Goal: Task Accomplishment & Management: Use online tool/utility

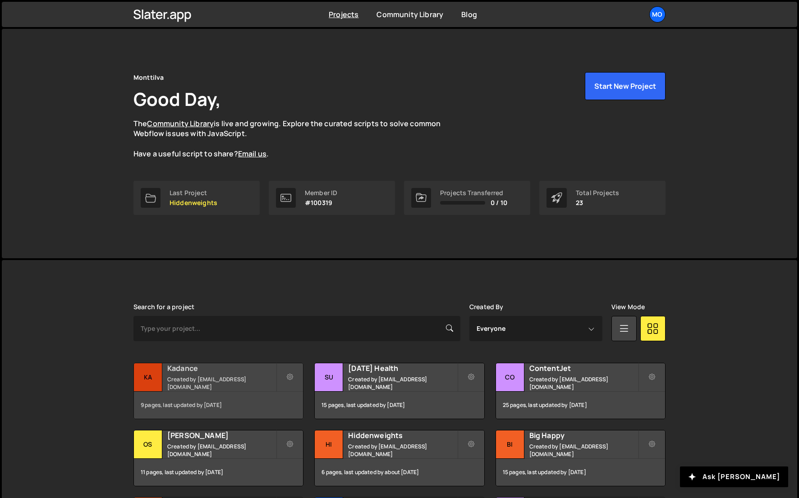
click at [216, 379] on div "Kadance Created by hello@monttilva.com" at bounding box center [218, 378] width 169 height 28
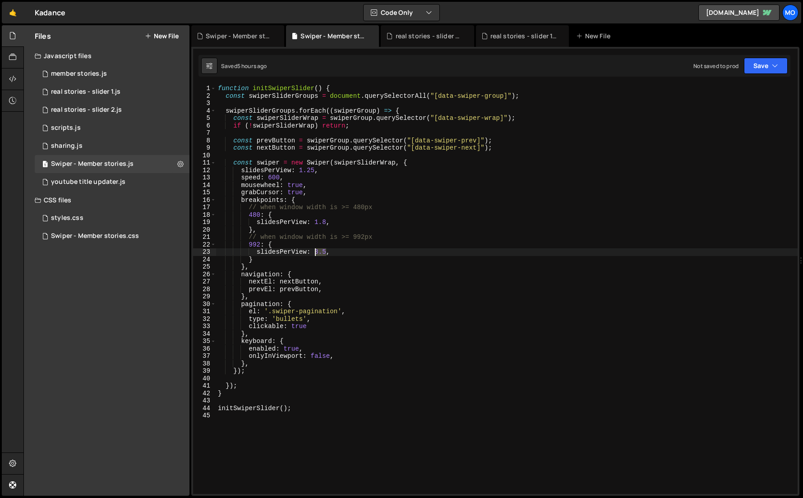
drag, startPoint x: 325, startPoint y: 250, endPoint x: 316, endPoint y: 251, distance: 9.5
click at [316, 251] on div "function initSwiperSlider ( ) { const swiperSliderGroups = document . querySele…" at bounding box center [506, 297] width 581 height 424
click at [86, 237] on div "Swiper - Member stories.css" at bounding box center [95, 236] width 88 height 8
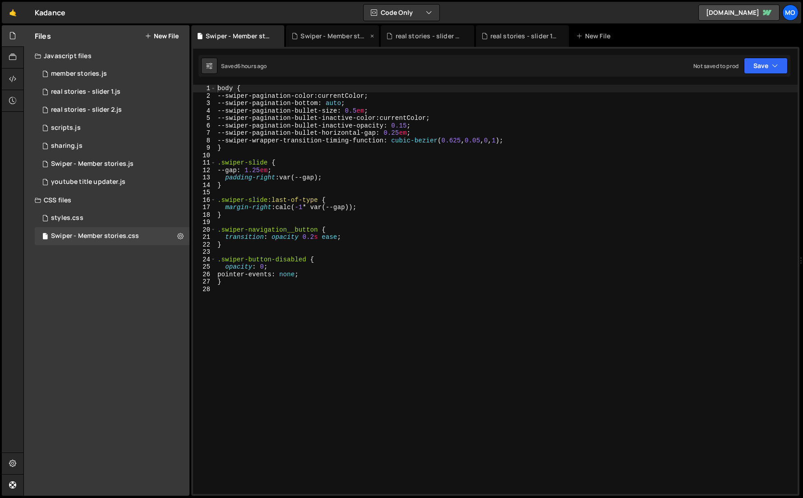
click at [336, 40] on div "Swiper - Member stories.js" at bounding box center [332, 36] width 93 height 22
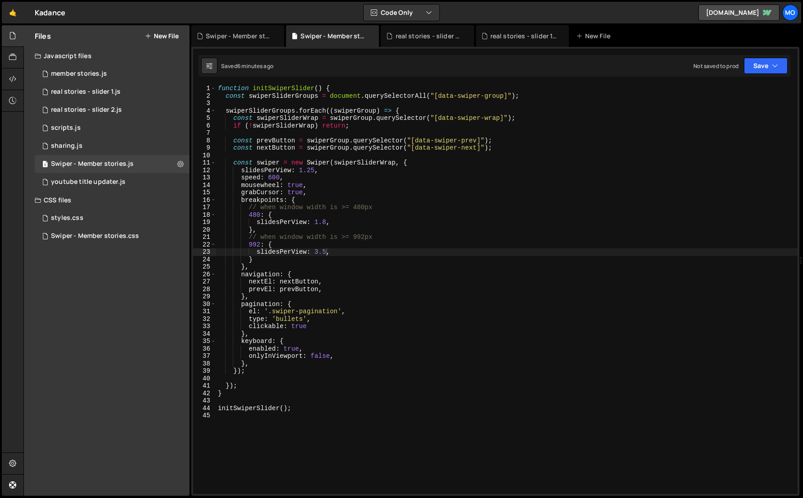
click at [329, 249] on div "function initSwiperSlider ( ) { const swiperSliderGroups = document . querySele…" at bounding box center [506, 297] width 581 height 424
click at [326, 250] on div "function initSwiperSlider ( ) { const swiperSliderGroups = document . querySele…" at bounding box center [506, 297] width 581 height 424
type textarea "slidesPerView: 1,"
click at [210, 66] on icon at bounding box center [209, 65] width 6 height 9
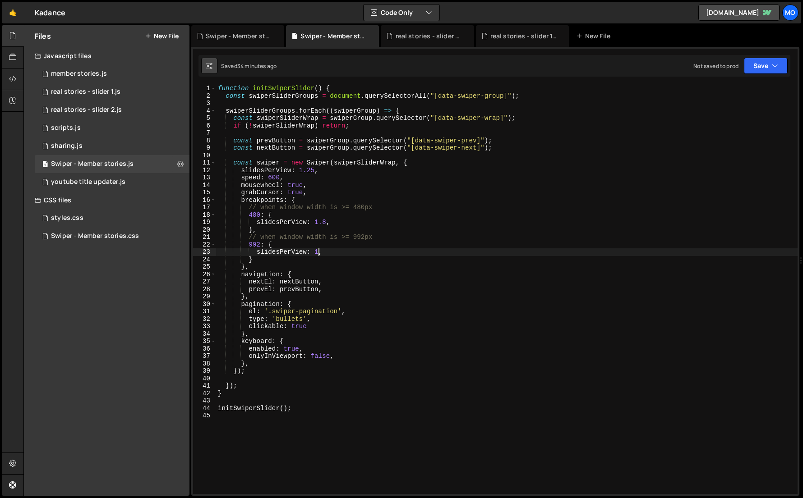
select select "editor"
select select "ace/theme/monokai"
type input "14"
checkbox input "true"
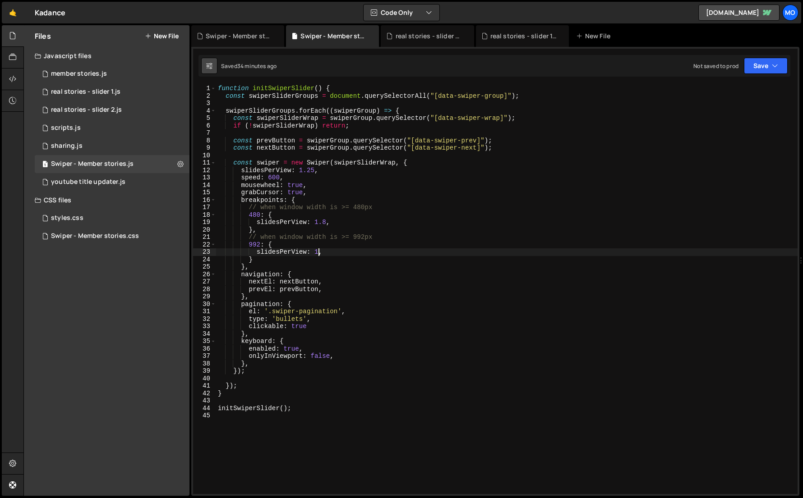
checkbox input "true"
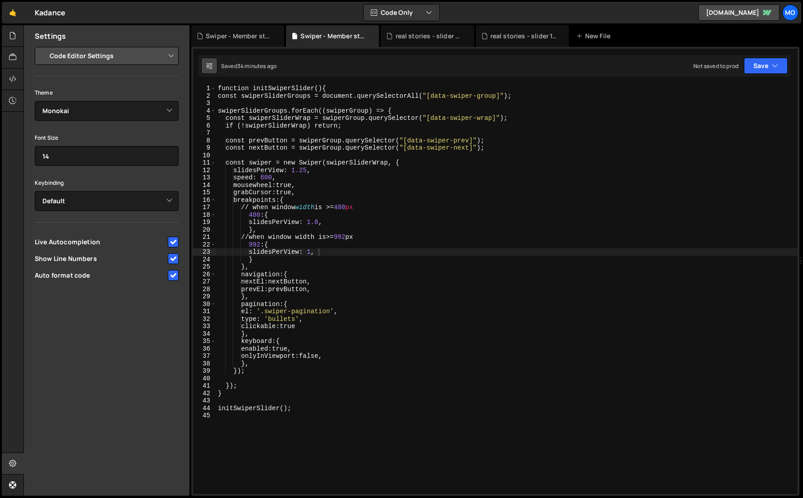
click at [210, 66] on icon at bounding box center [209, 65] width 6 height 9
click at [14, 49] on div at bounding box center [13, 58] width 22 height 22
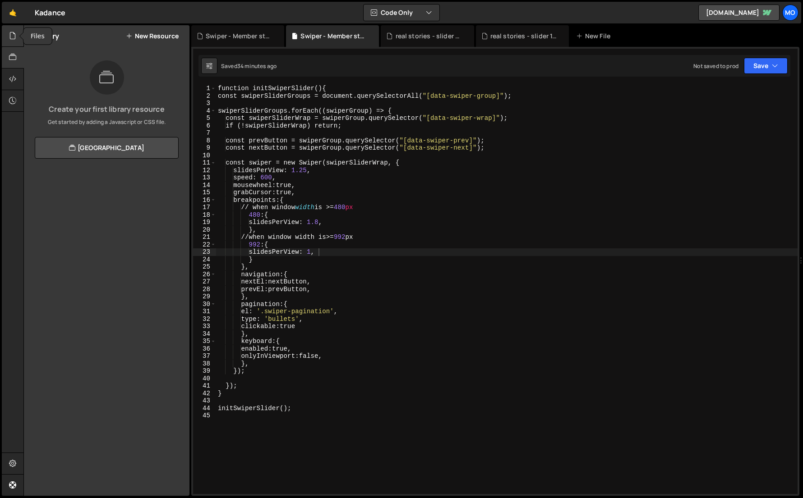
click at [12, 37] on icon at bounding box center [12, 36] width 7 height 10
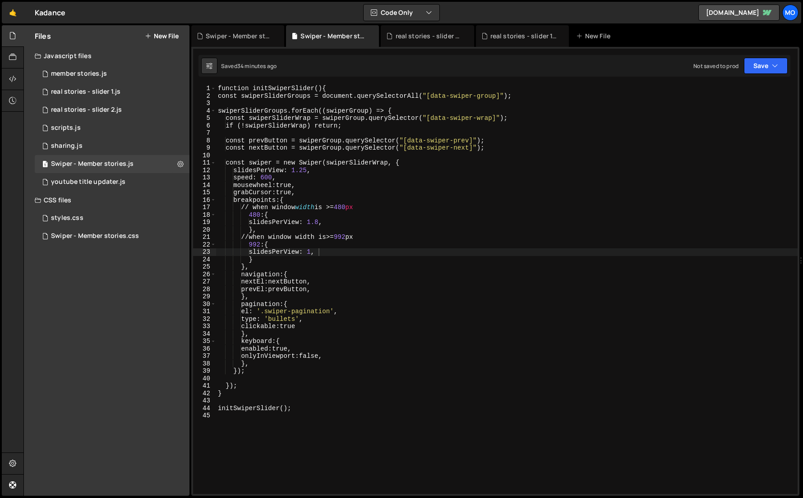
type textarea "},"
click at [358, 226] on div "function initSwiperSlider () { const swiperSliderGroups = document.querySelecto…" at bounding box center [506, 297] width 581 height 424
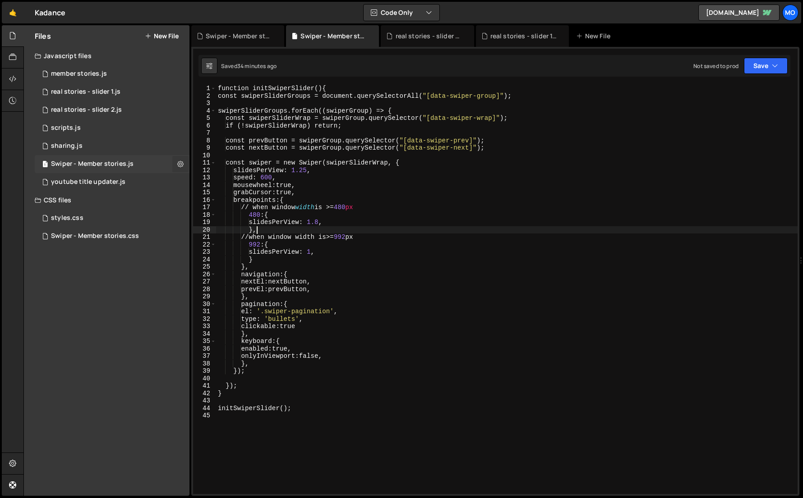
click at [179, 163] on icon at bounding box center [180, 164] width 6 height 9
type input "Swiper - Member stories"
radio input "true"
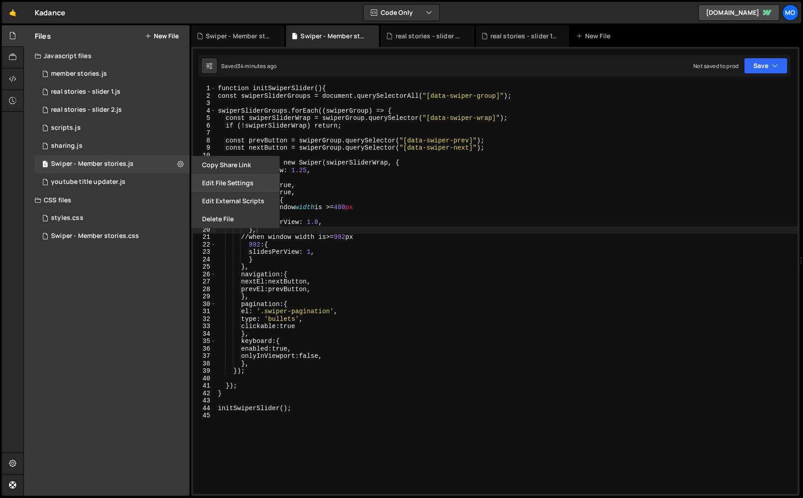
click at [211, 182] on button "Edit File Settings" at bounding box center [235, 183] width 88 height 18
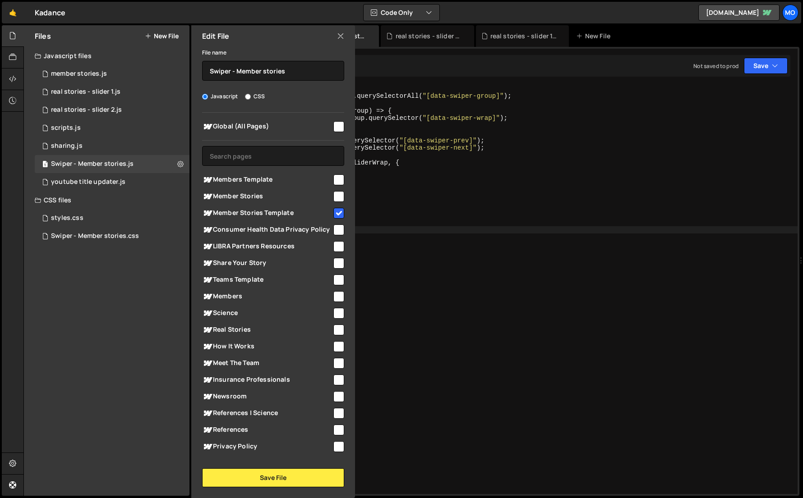
click at [333, 211] on input "checkbox" at bounding box center [338, 213] width 11 height 11
checkbox input "false"
click at [332, 178] on div at bounding box center [338, 179] width 12 height 12
click at [333, 178] on input "checkbox" at bounding box center [338, 180] width 11 height 11
checkbox input "true"
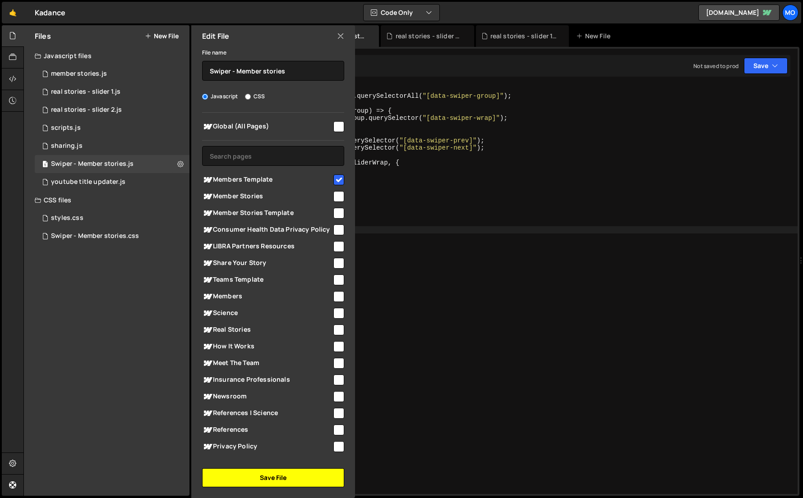
click at [242, 473] on button "Save File" at bounding box center [273, 478] width 142 height 19
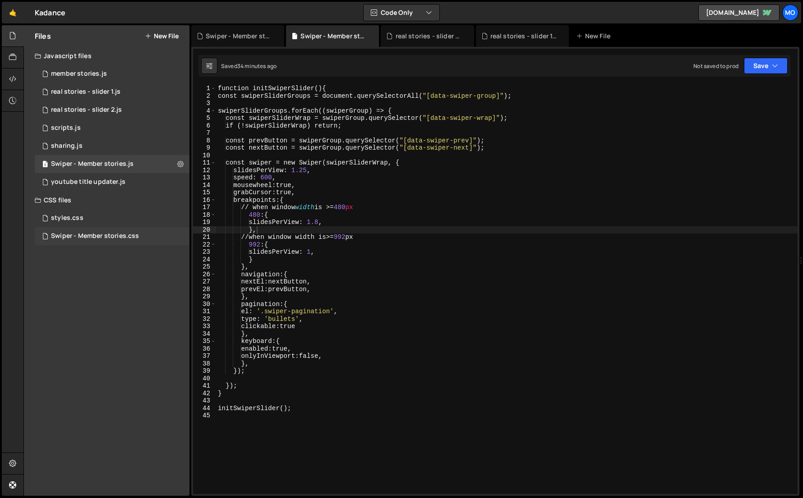
click at [143, 238] on div "Swiper - Member stories.css 0" at bounding box center [112, 236] width 155 height 18
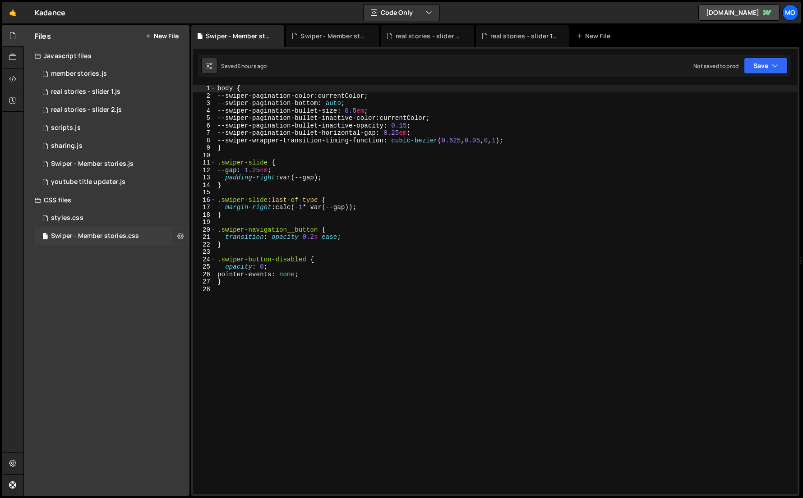
click at [182, 234] on icon at bounding box center [180, 236] width 6 height 9
type input "Swiper - Member stories"
radio input "false"
radio input "true"
checkbox input "true"
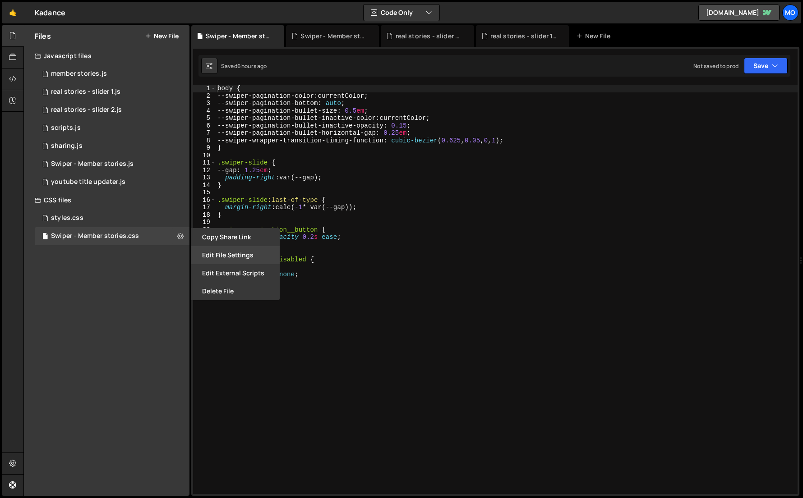
click at [198, 253] on button "Edit File Settings" at bounding box center [235, 255] width 88 height 18
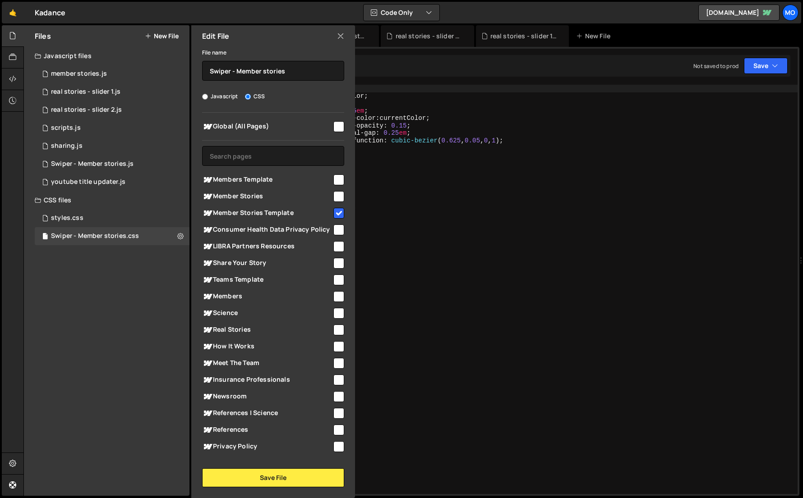
click at [338, 178] on input "checkbox" at bounding box center [338, 180] width 11 height 11
checkbox input "true"
click at [337, 210] on input "checkbox" at bounding box center [338, 213] width 11 height 11
checkbox input "false"
click at [270, 472] on button "Save File" at bounding box center [273, 478] width 142 height 19
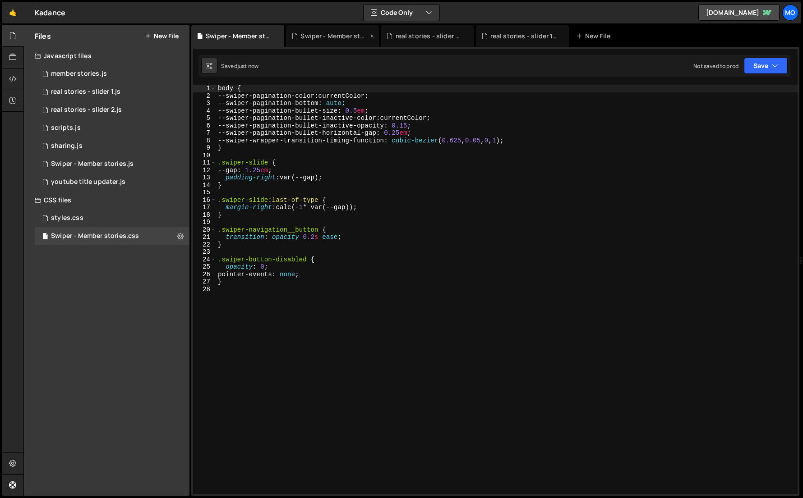
click at [321, 44] on div "Swiper - Member stories.js" at bounding box center [332, 36] width 93 height 22
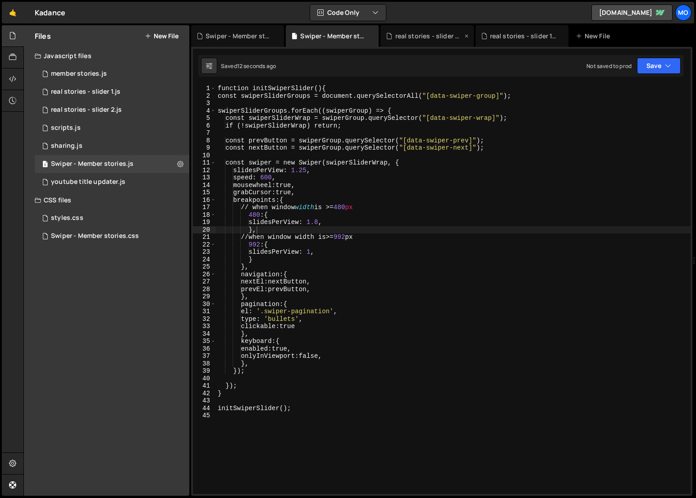
click at [410, 36] on div "real stories - slider 2.js" at bounding box center [430, 36] width 68 height 9
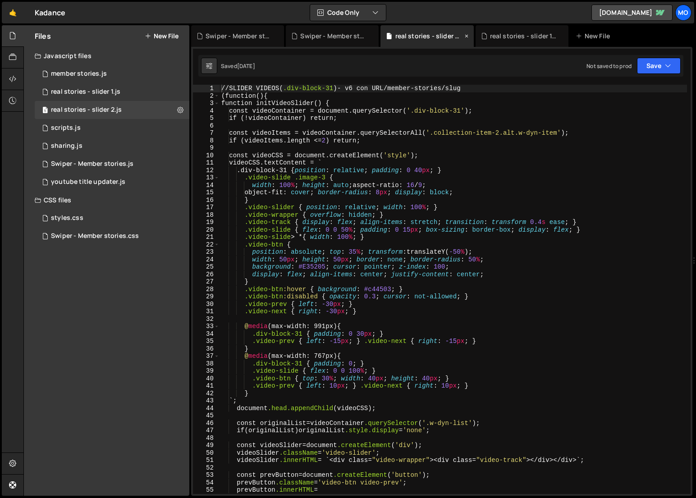
click at [464, 36] on icon at bounding box center [467, 36] width 6 height 9
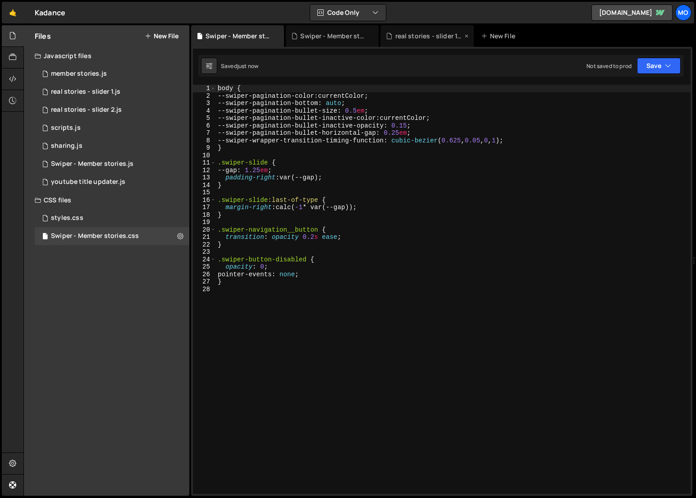
click at [464, 36] on icon at bounding box center [467, 36] width 6 height 9
click at [177, 238] on icon at bounding box center [180, 236] width 6 height 9
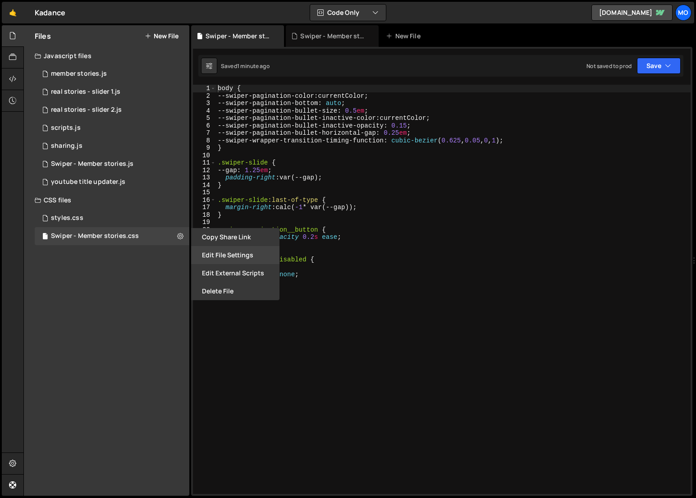
click at [211, 256] on button "Edit File Settings" at bounding box center [235, 255] width 88 height 18
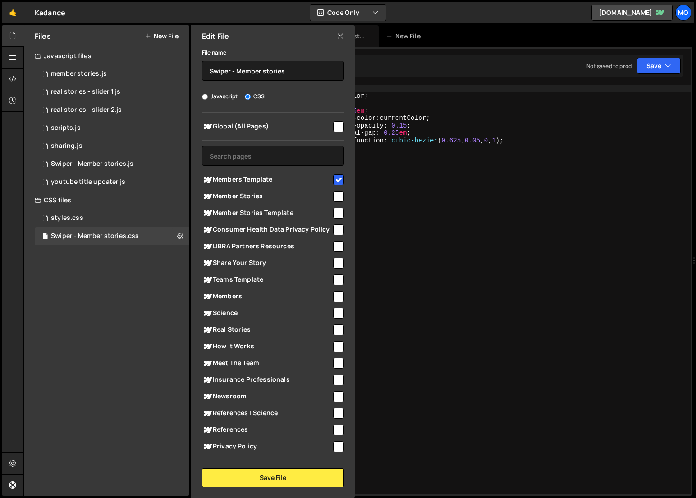
click at [300, 122] on span "Global (All Pages)" at bounding box center [267, 126] width 130 height 11
click at [258, 480] on button "Save File" at bounding box center [273, 478] width 142 height 19
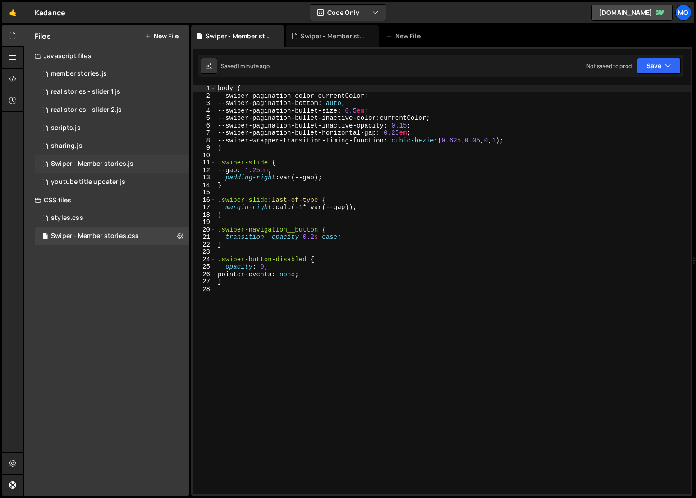
click at [129, 164] on div "Swiper - Member stories.js" at bounding box center [92, 164] width 83 height 8
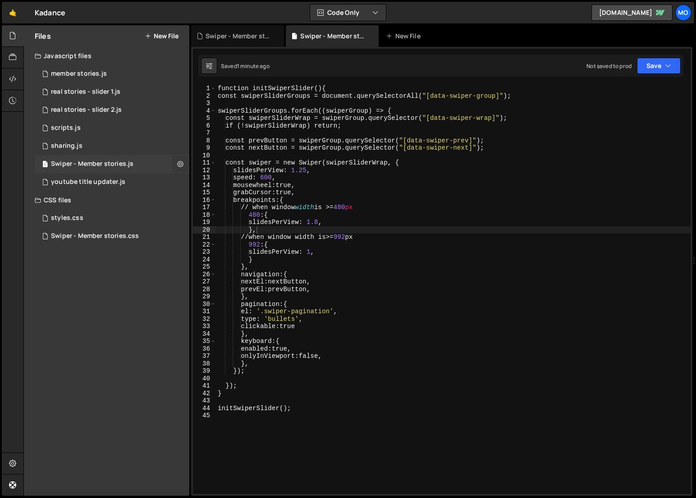
click at [179, 164] on icon at bounding box center [180, 164] width 6 height 9
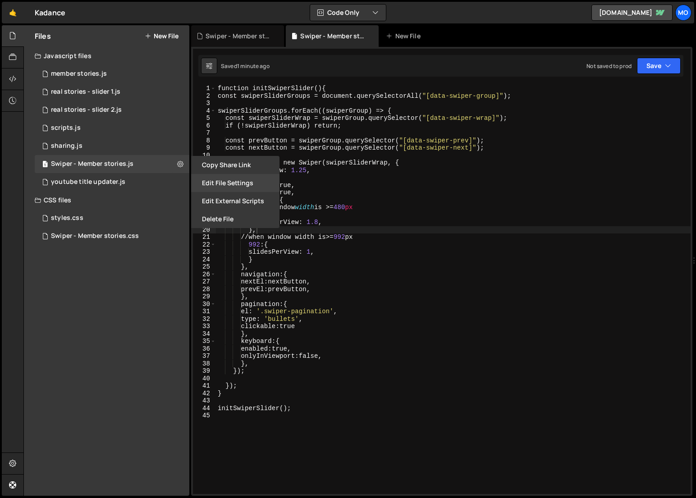
click at [212, 178] on button "Edit File Settings" at bounding box center [235, 183] width 88 height 18
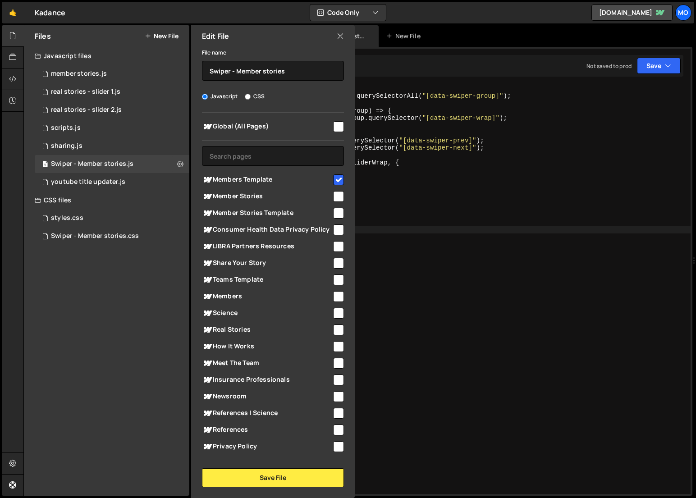
click at [268, 126] on span "Global (All Pages)" at bounding box center [267, 126] width 130 height 11
checkbox input "true"
click at [250, 475] on button "Save File" at bounding box center [273, 478] width 142 height 19
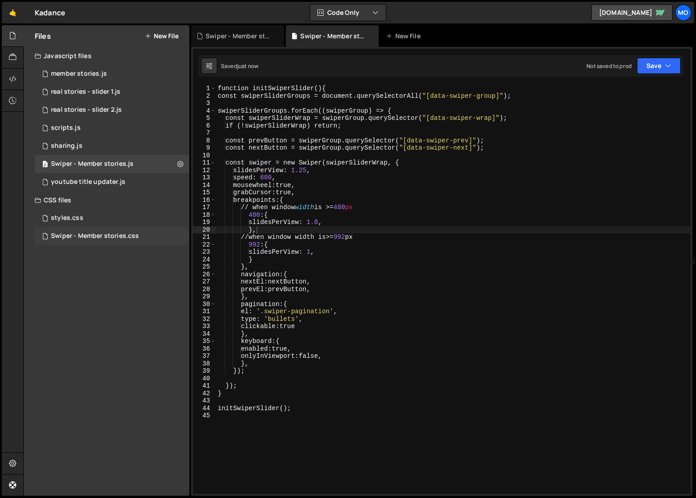
click at [120, 237] on div "Swiper - Member stories.css" at bounding box center [95, 236] width 88 height 8
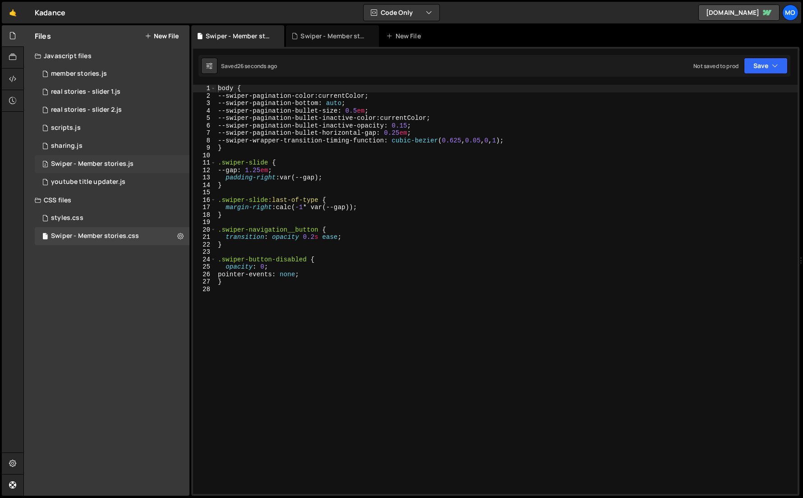
click at [129, 162] on div "Swiper - Member stories.js" at bounding box center [92, 164] width 83 height 8
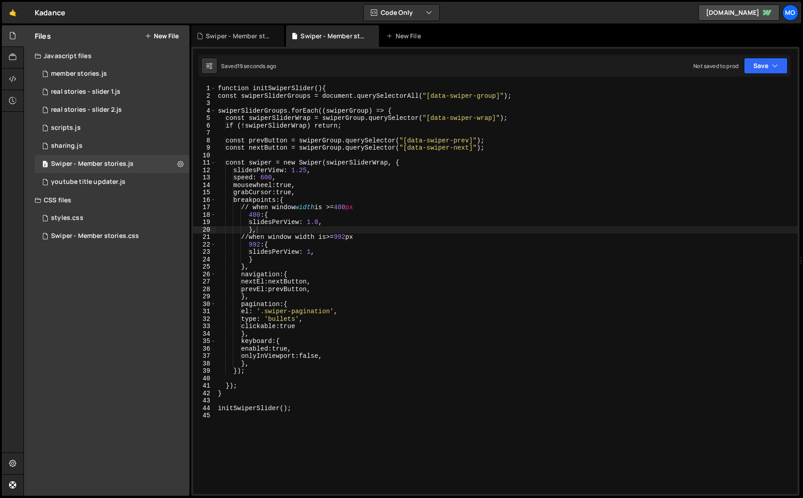
click at [276, 252] on div "function initSwiperSlider () { const swiperSliderGroups = document.querySelecto…" at bounding box center [506, 297] width 581 height 424
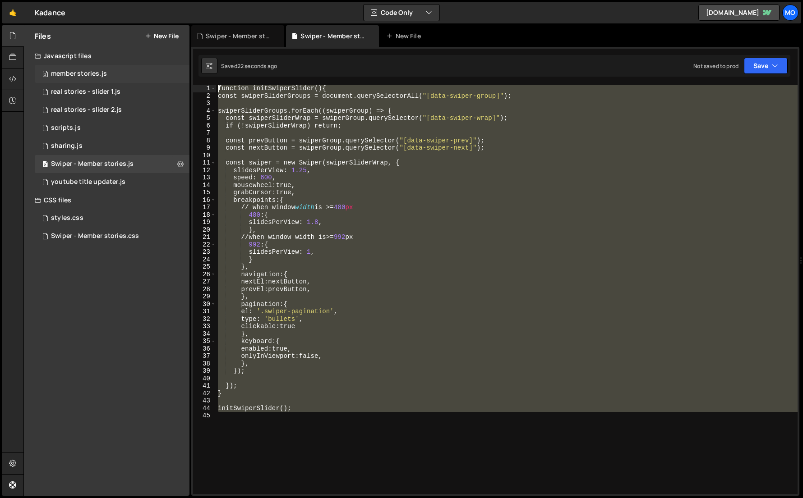
drag, startPoint x: 320, startPoint y: 416, endPoint x: 168, endPoint y: 66, distance: 381.0
click at [168, 66] on div "Files New File Javascript files 2 member stories.js 0 1 real stories - slider 1…" at bounding box center [412, 260] width 779 height 471
type textarea "function initSwiperSlider() { const swiperSliderGroups = document.querySelector…"
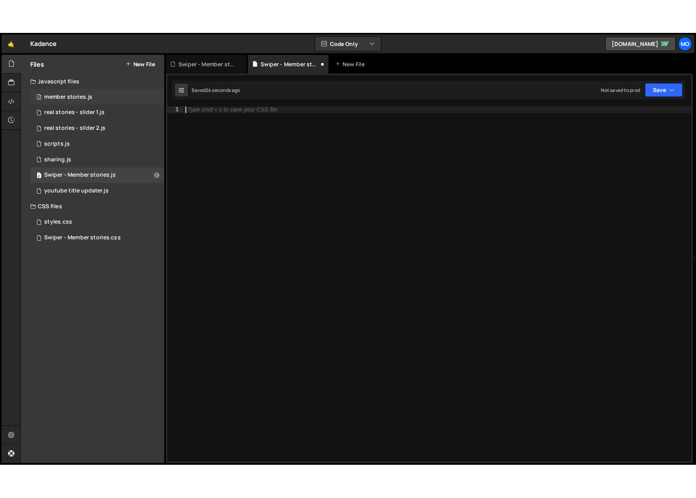
scroll to position [0, 0]
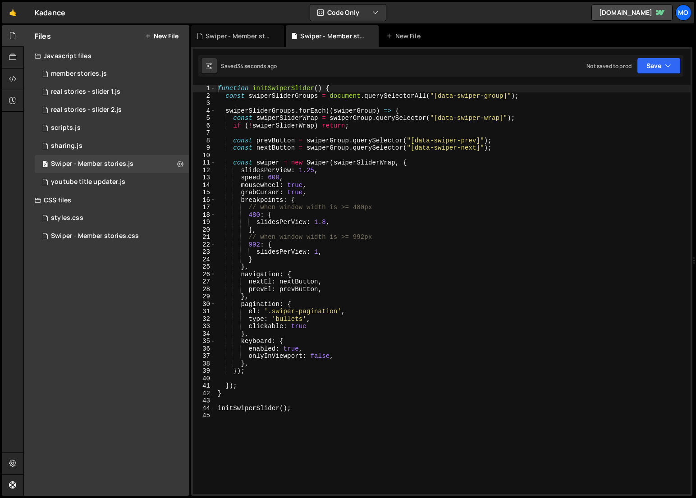
click at [306, 153] on div "function initSwiperSlider ( ) { const swiperSliderGroups = document . querySele…" at bounding box center [453, 297] width 475 height 424
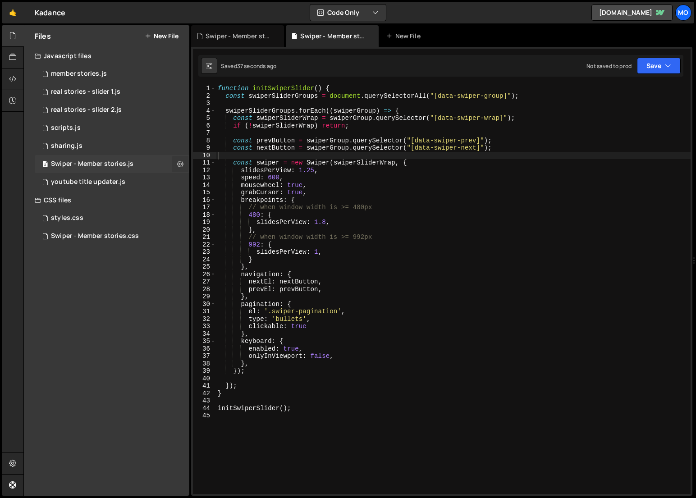
click at [180, 170] on button at bounding box center [180, 164] width 16 height 16
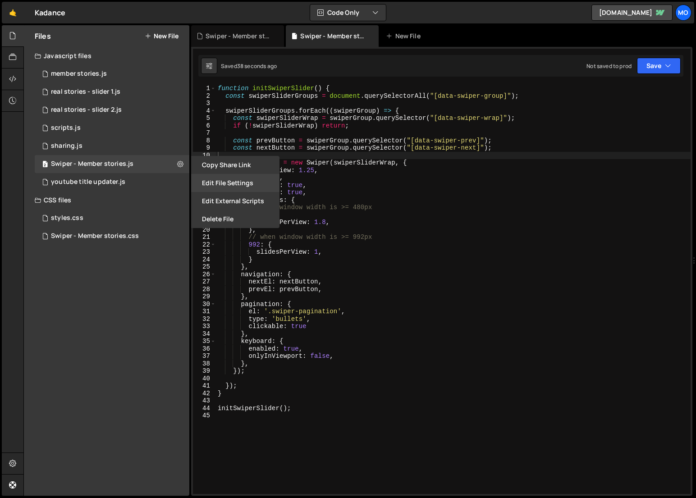
click at [194, 184] on button "Edit File Settings" at bounding box center [235, 183] width 88 height 18
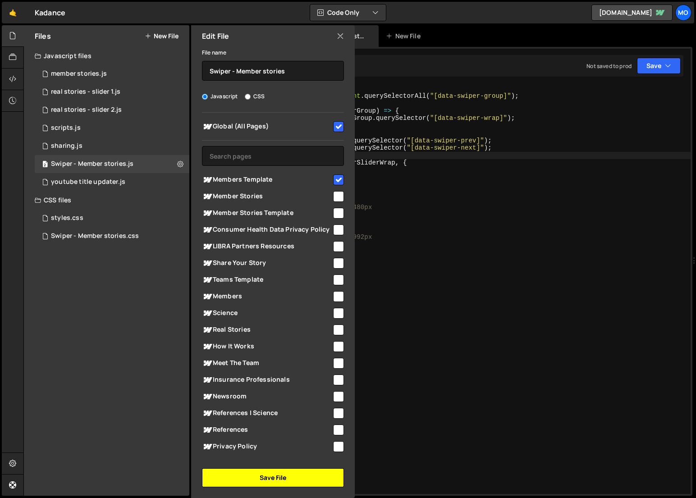
click at [212, 475] on button "Save File" at bounding box center [273, 478] width 142 height 19
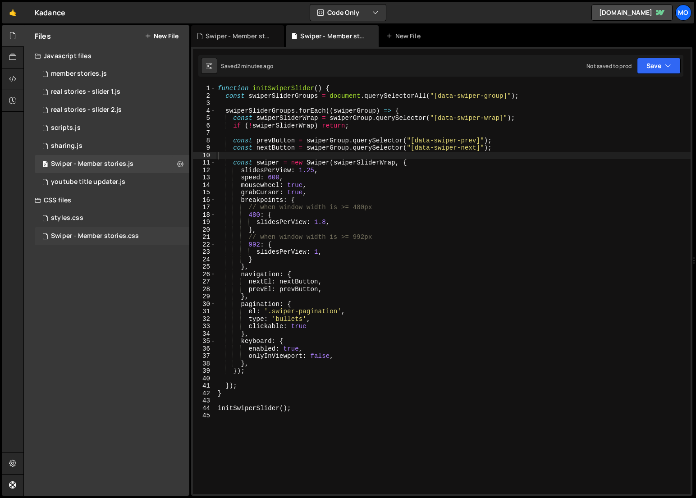
click at [92, 235] on div "Swiper - Member stories.css" at bounding box center [95, 236] width 88 height 8
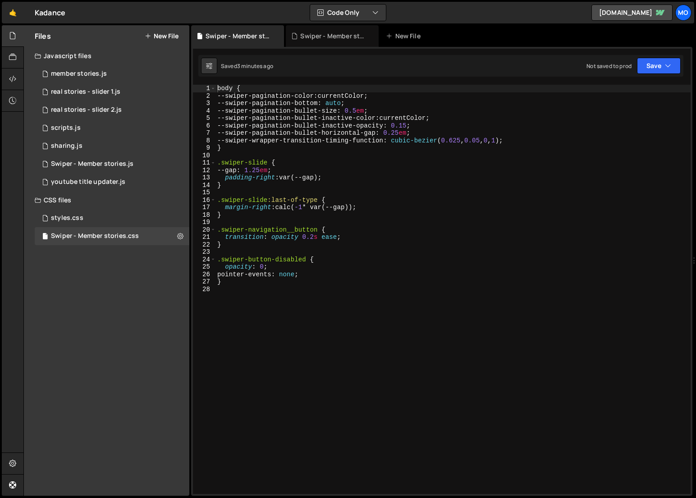
type textarea "transition: opacity 0.2s ease;"
click at [372, 238] on div "body { --swiper-pagination-color : currentColor ; --swiper-pagination-bottom : …" at bounding box center [453, 297] width 475 height 424
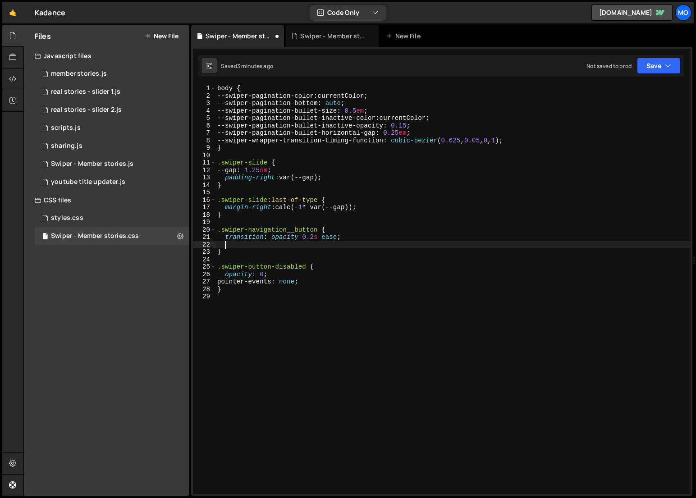
paste textarea "background-color: #fff;"
click at [302, 242] on div "body { --swiper-pagination-color : currentColor ; --swiper-pagination-bottom : …" at bounding box center [453, 297] width 475 height 424
paste textarea "#e75301"
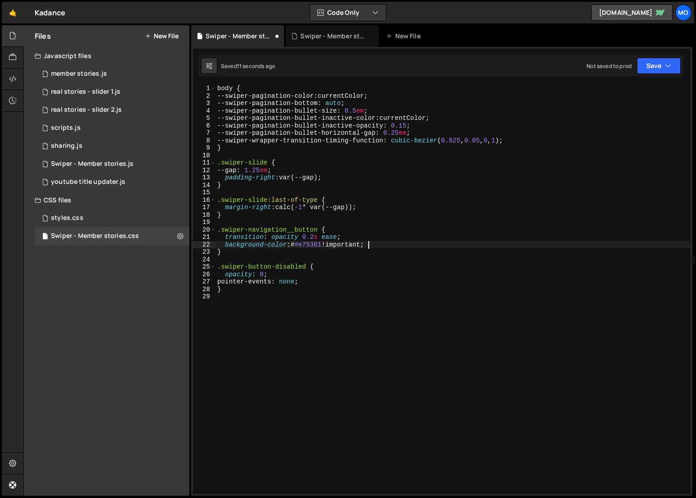
click at [296, 245] on div "body { --swiper-pagination-color : currentColor ; --swiper-pagination-bottom : …" at bounding box center [453, 297] width 475 height 424
type textarea "background-color: #e75301 !important;"
click at [394, 245] on div "body { --swiper-pagination-color : currentColor ; --swiper-pagination-bottom : …" at bounding box center [453, 297] width 475 height 424
click at [426, 280] on div "body { --swiper-pagination-color : currentColor ; --swiper-pagination-bottom : …" at bounding box center [453, 297] width 475 height 424
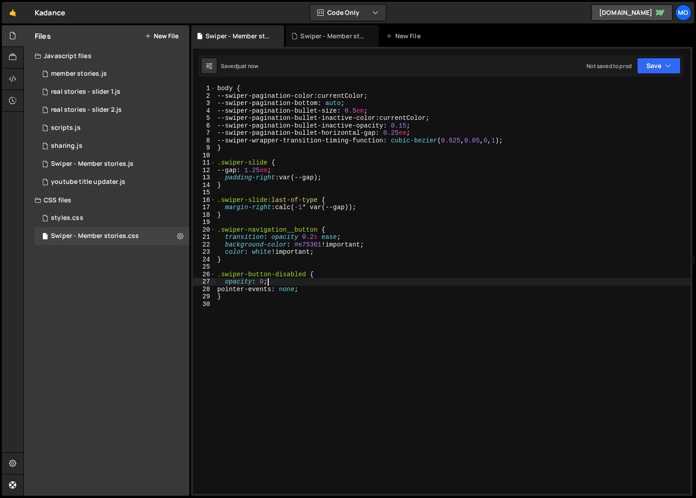
scroll to position [0, 3]
type textarea "opacity: 0;"
click at [310, 32] on div "Swiper - Member stories.js" at bounding box center [334, 36] width 68 height 9
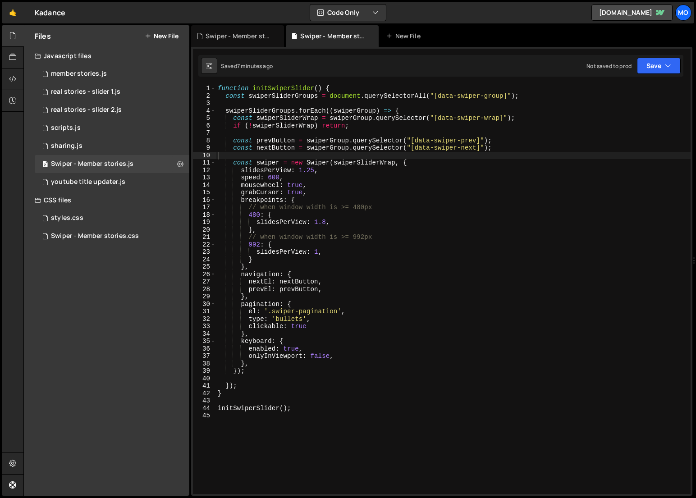
click at [327, 225] on div "function initSwiperSlider ( ) { const swiperSliderGroups = document . querySele…" at bounding box center [453, 297] width 475 height 424
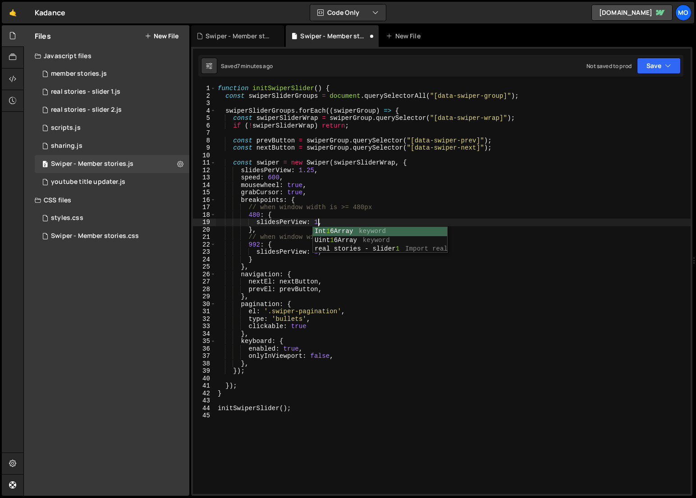
scroll to position [0, 7]
click at [312, 171] on div "function initSwiperSlider ( ) { const swiperSliderGroups = document . querySele…" at bounding box center [453, 297] width 475 height 424
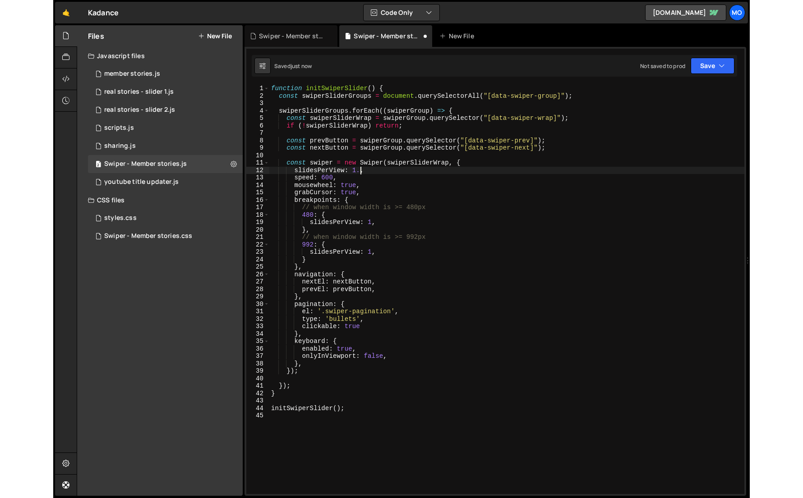
scroll to position [0, 6]
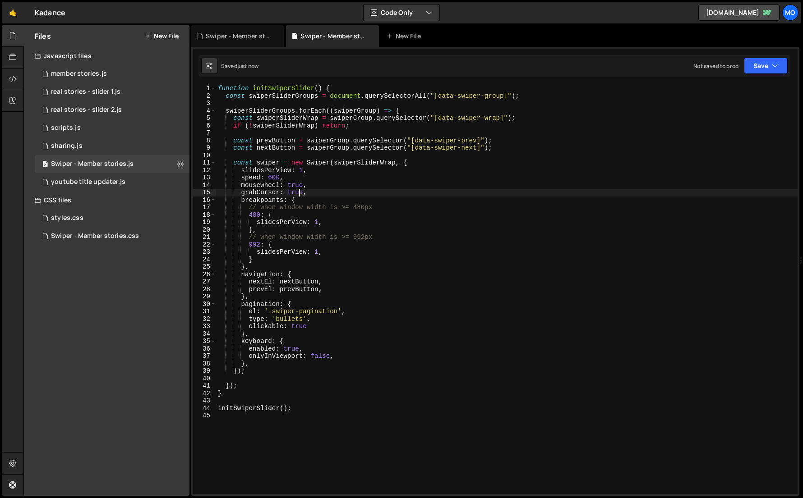
click at [300, 193] on div "function initSwiperSlider ( ) { const swiperSliderGroups = document . querySele…" at bounding box center [506, 297] width 581 height 424
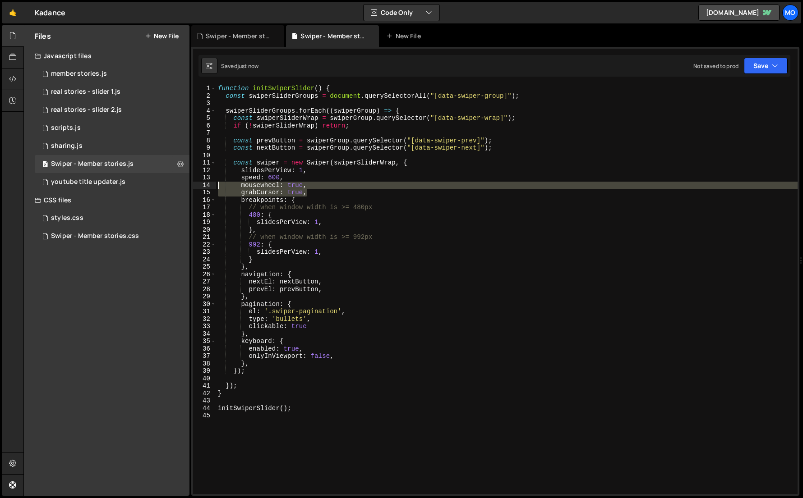
drag, startPoint x: 312, startPoint y: 193, endPoint x: 199, endPoint y: 183, distance: 113.2
click at [199, 183] on div "grabCursor: true, 1 2 3 4 5 6 7 8 9 10 11 12 13 14 15 16 17 18 19 20 21 22 23 2…" at bounding box center [495, 290] width 604 height 410
type textarea "mousewheel: true, grabCursor: true,"
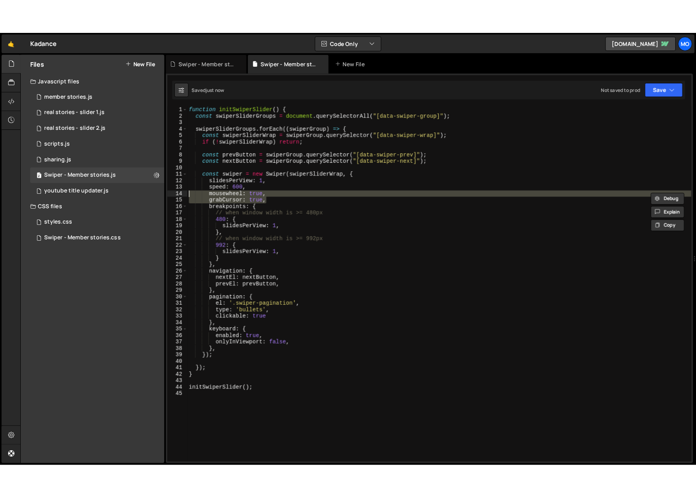
scroll to position [0, 0]
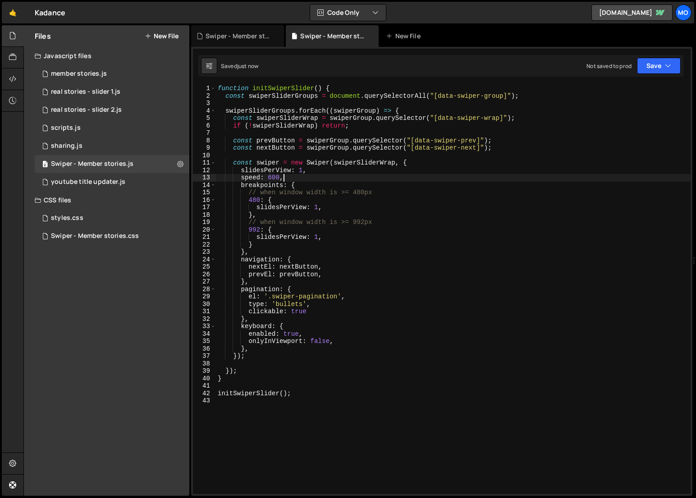
type textarea "speed: 600,"
click at [137, 110] on div "1 real stories - slider 2.js 0" at bounding box center [112, 110] width 155 height 18
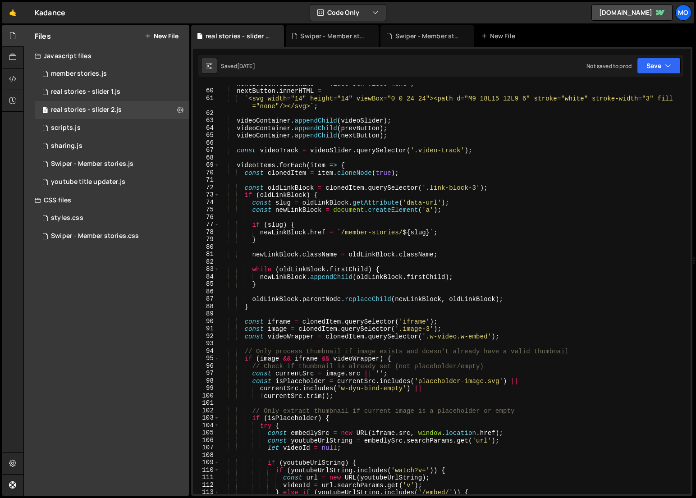
scroll to position [444, 0]
click at [323, 193] on div "nextButton . className = 'video-btn video-next' ; nextButton . innerHTML = ` <s…" at bounding box center [454, 292] width 468 height 424
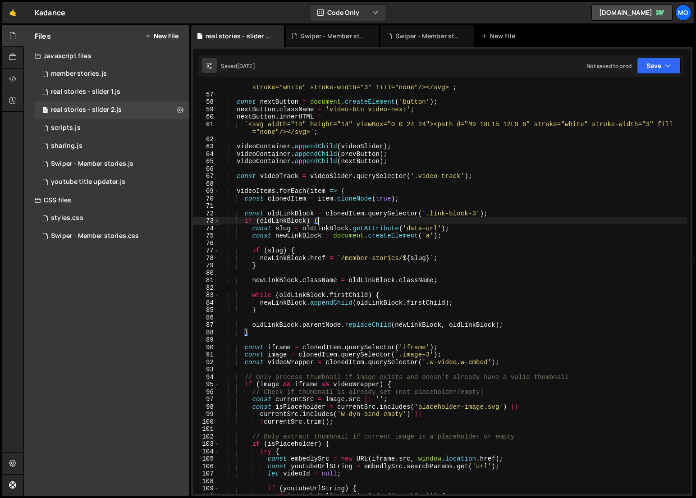
scroll to position [408, 0]
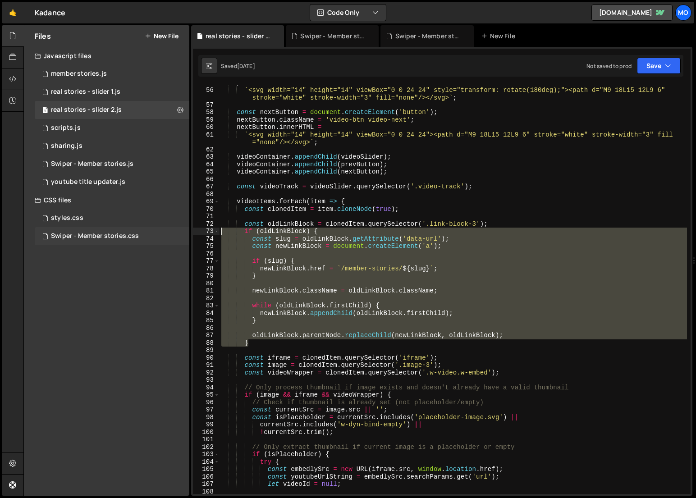
drag, startPoint x: 258, startPoint y: 345, endPoint x: 186, endPoint y: 232, distance: 133.5
click at [186, 232] on div "Files New File Javascript files 2 member stories.js 0 1 real stories - slider 1…" at bounding box center [359, 260] width 673 height 471
type textarea "if (oldLinkBlock) { const slug = oldLinkBlock.getAttribute('data-url');"
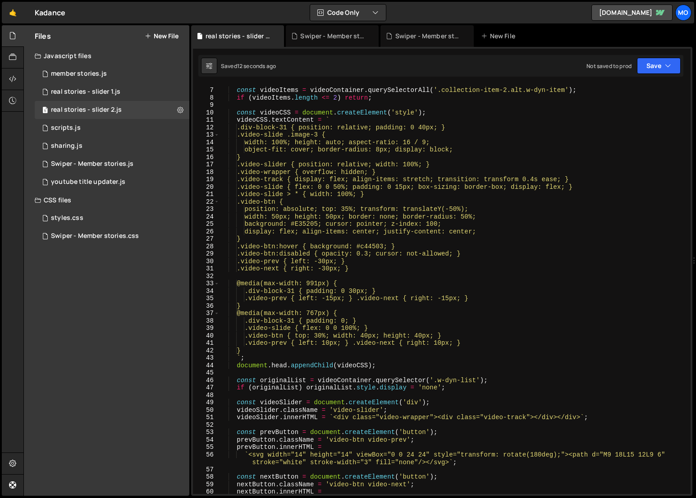
scroll to position [7, 0]
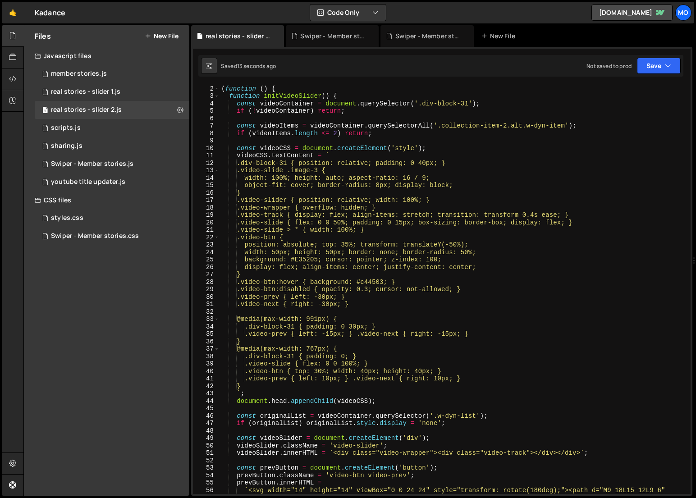
click at [396, 271] on div "// SLIDER VIDEOS (.div-block-31) - v6 con URL /member-stories/slug ( function (…" at bounding box center [454, 294] width 468 height 432
type textarea "})();"
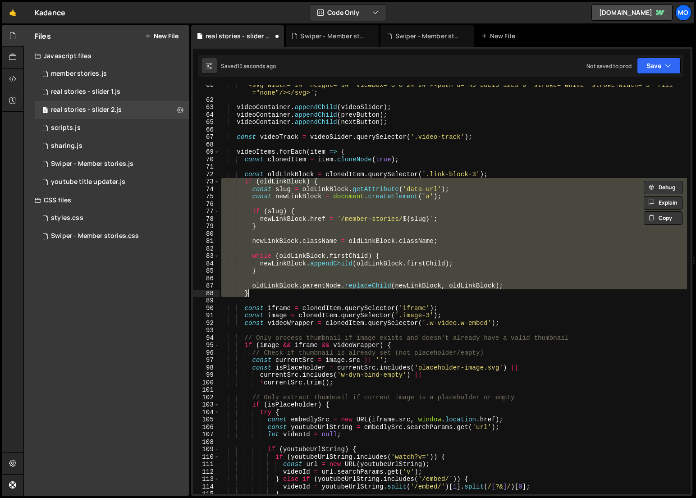
scroll to position [457, 0]
type textarea "}"
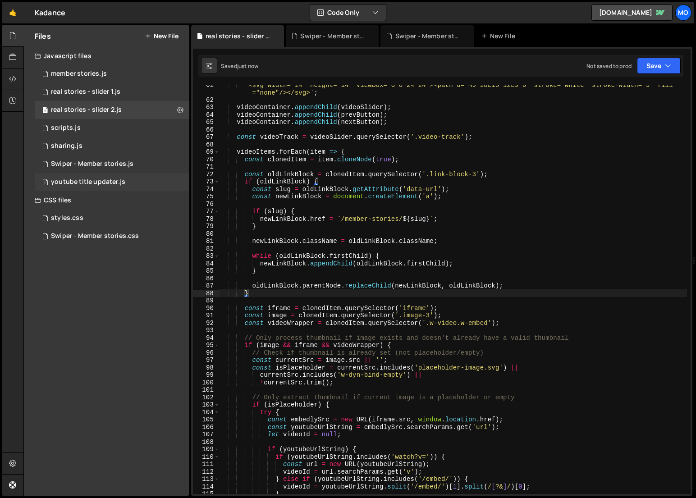
click at [119, 175] on div "1 youtube title updater.js 0" at bounding box center [112, 182] width 155 height 18
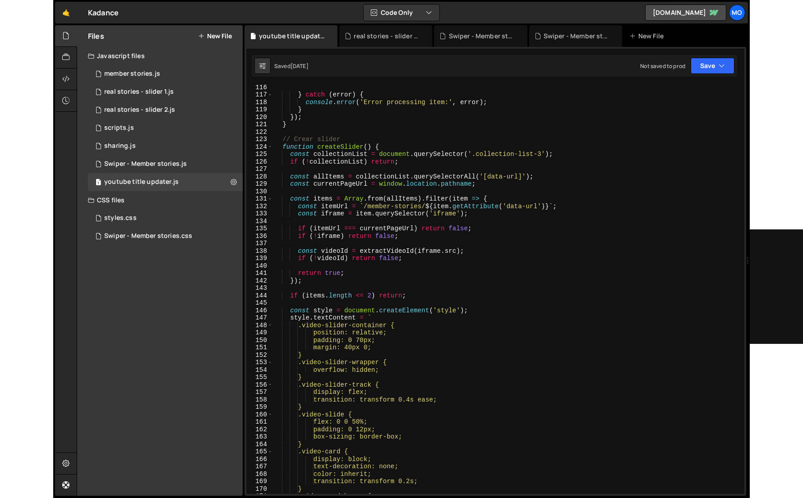
scroll to position [856, 0]
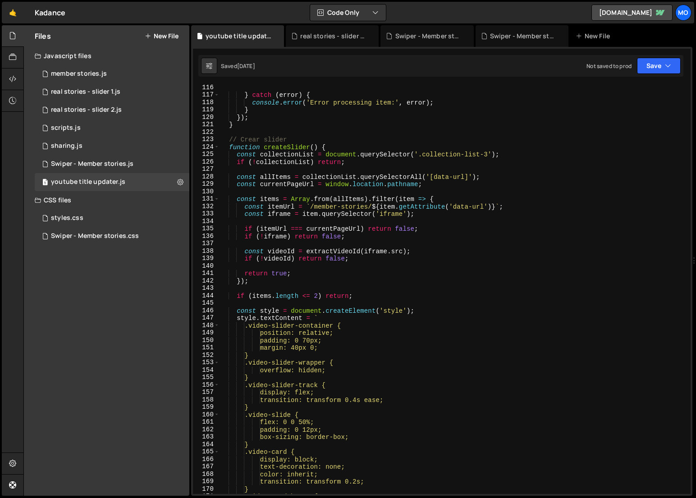
click at [313, 231] on div "} catch ( error ) { console . error ( 'Error processing item:' , error ) ; } })…" at bounding box center [454, 296] width 468 height 424
type textarea "})();"
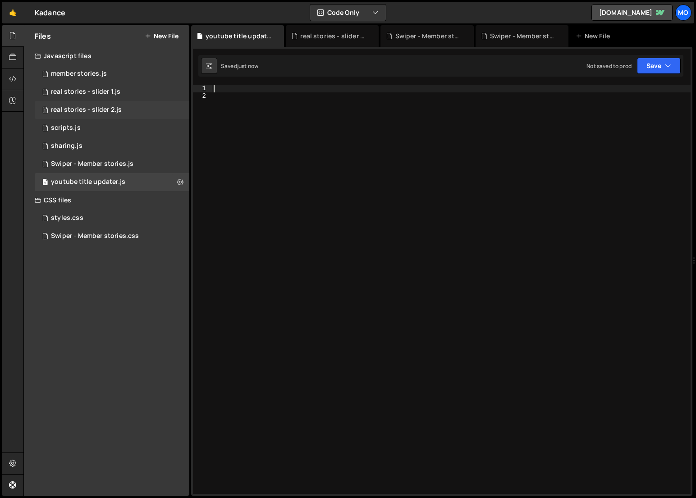
click at [132, 111] on div "1 real stories - slider 2.js 0" at bounding box center [112, 110] width 155 height 18
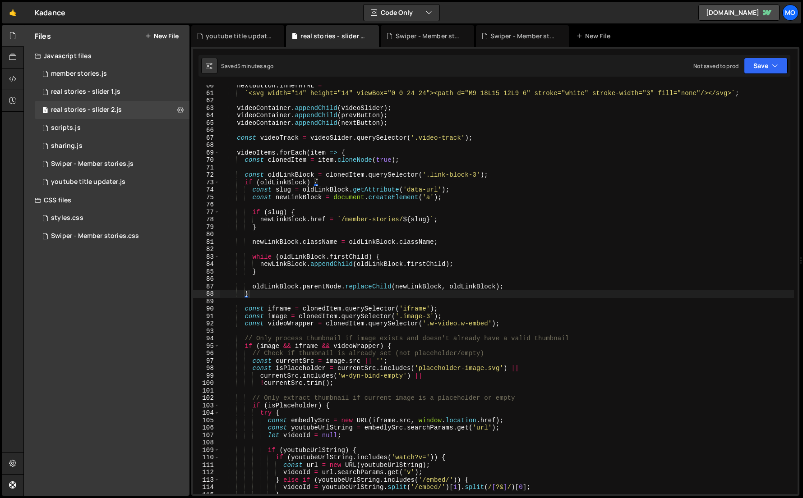
scroll to position [448, 0]
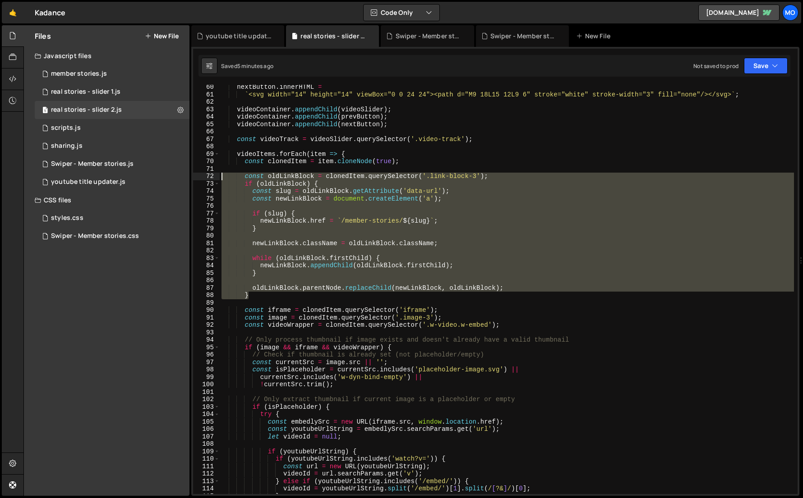
drag, startPoint x: 270, startPoint y: 294, endPoint x: 210, endPoint y: 177, distance: 131.9
click at [210, 177] on div "} 60 61 62 63 64 65 66 67 68 69 70 71 72 73 74 75 76 77 78 79 80 81 82 83 84 85…" at bounding box center [495, 290] width 604 height 410
type textarea "const oldLinkBlock = clonedItem.querySelector('.link-block-3'); if (oldLinkBloc…"
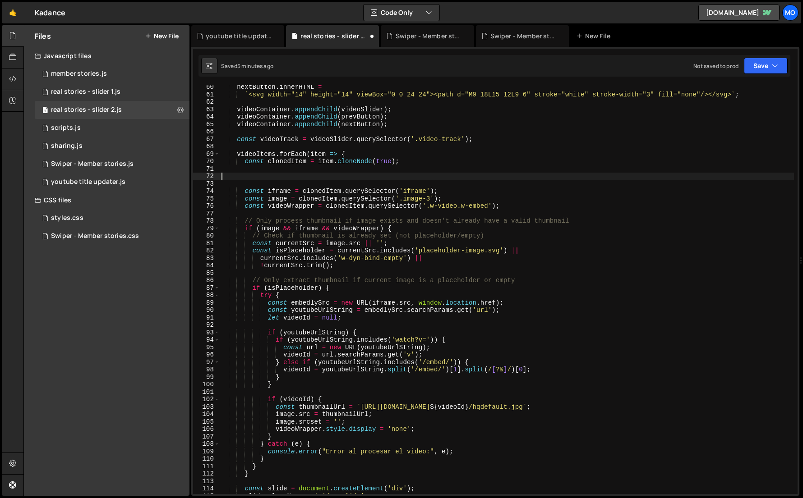
type textarea "const iframe = clonedItem.querySelector('iframe');"
